Goal: Transaction & Acquisition: Purchase product/service

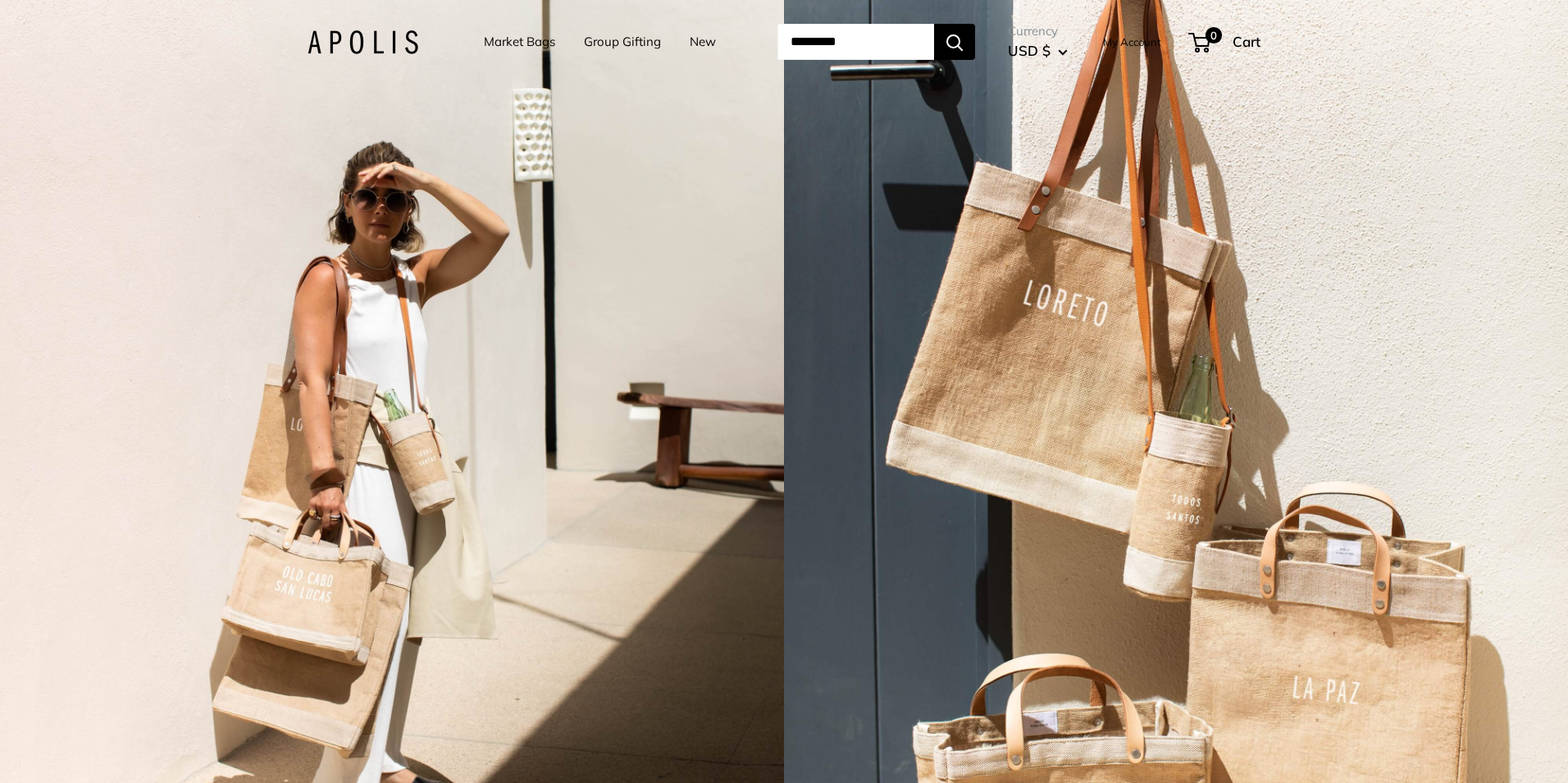
click at [689, 46] on link "New" at bounding box center [703, 42] width 27 height 23
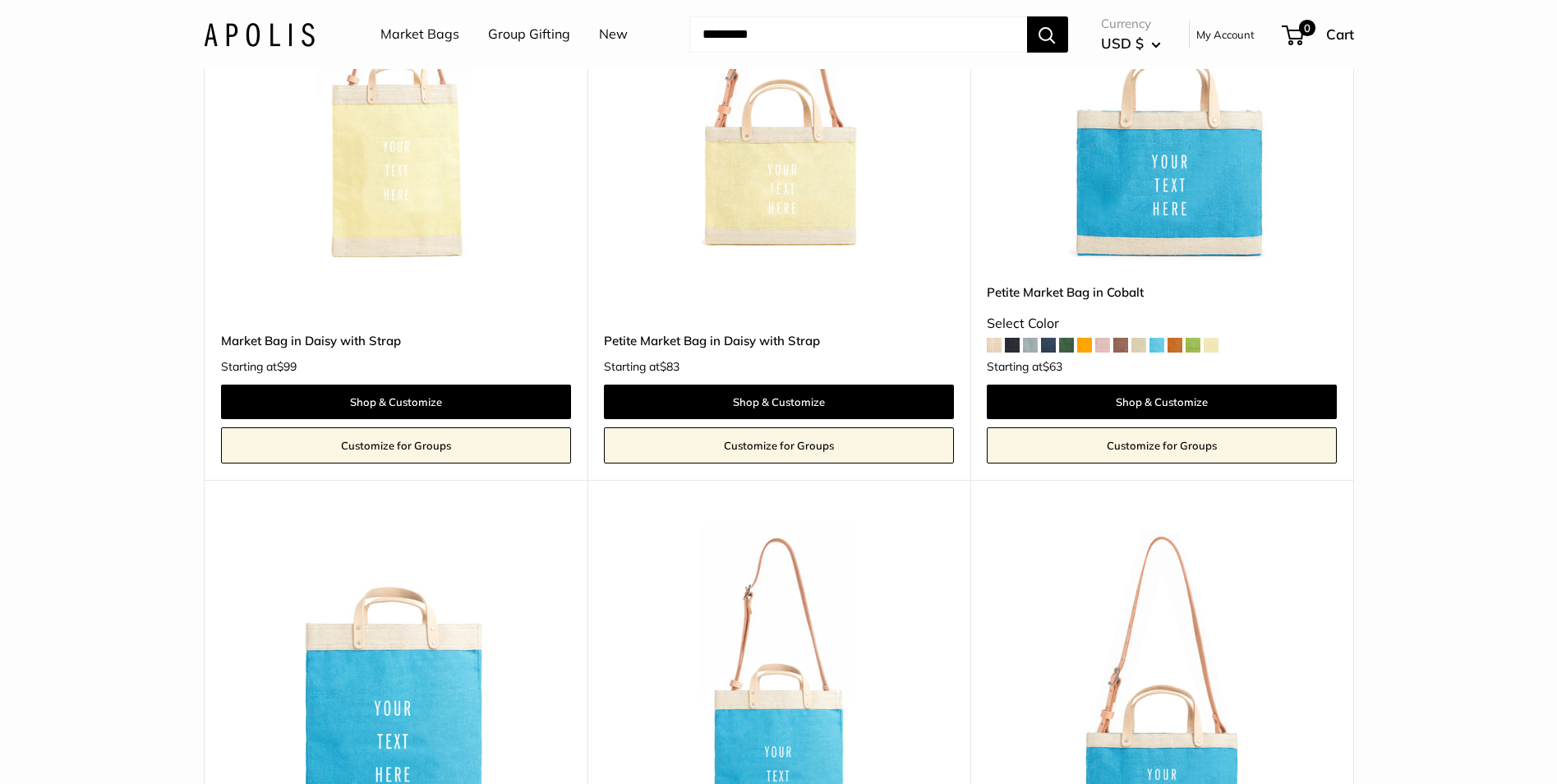
scroll to position [2704, 0]
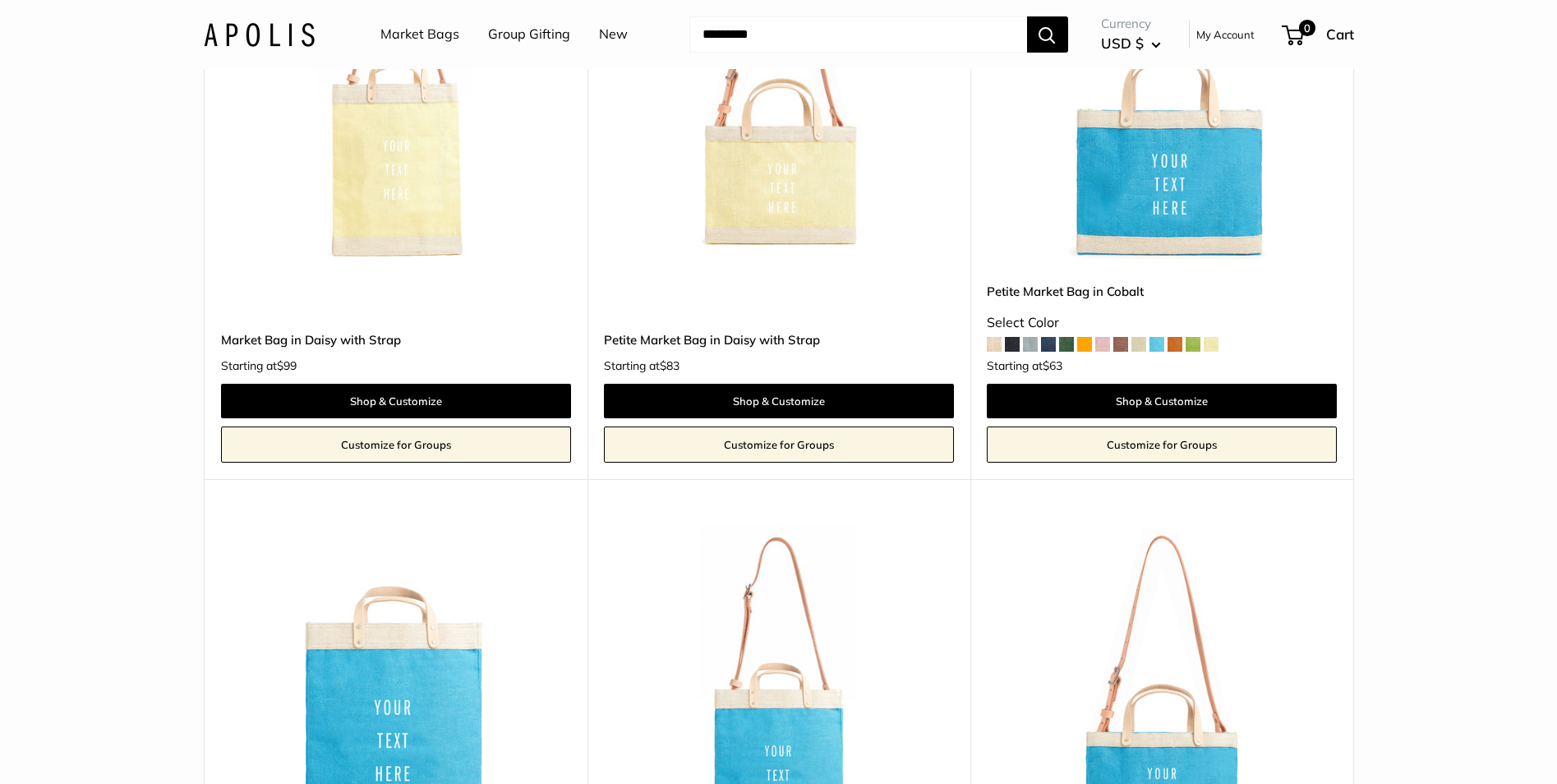
click at [782, 33] on input "Search..." at bounding box center [858, 34] width 338 height 37
type input "****"
click at [1028, 16] on button "Search" at bounding box center [1048, 34] width 41 height 37
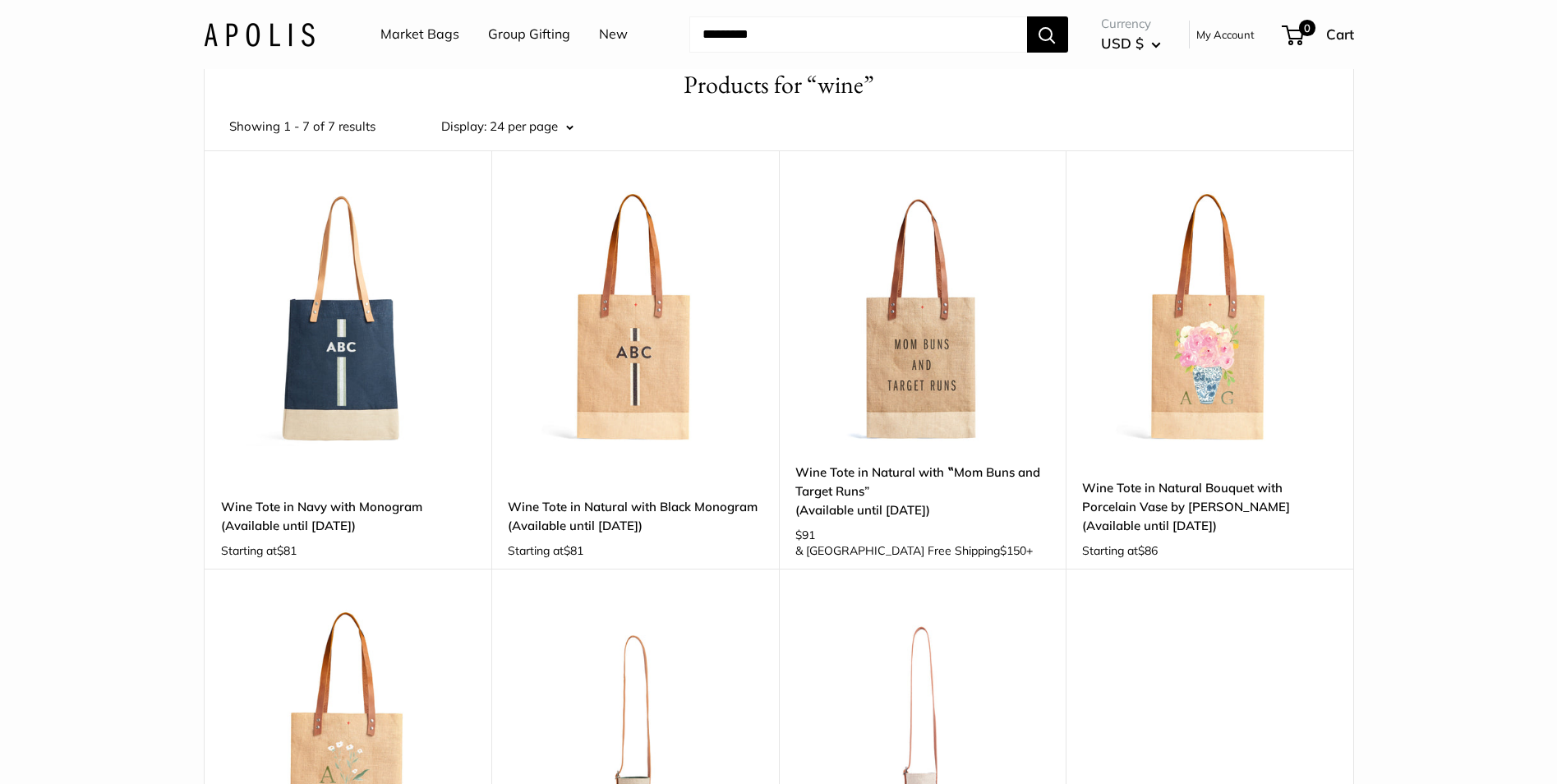
scroll to position [81, 0]
